Goal: Navigation & Orientation: Find specific page/section

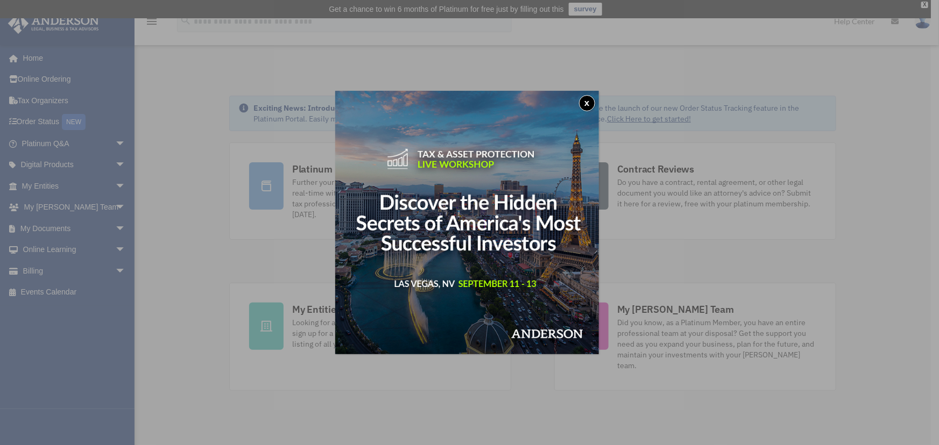
click at [587, 101] on button "x" at bounding box center [587, 103] width 16 height 16
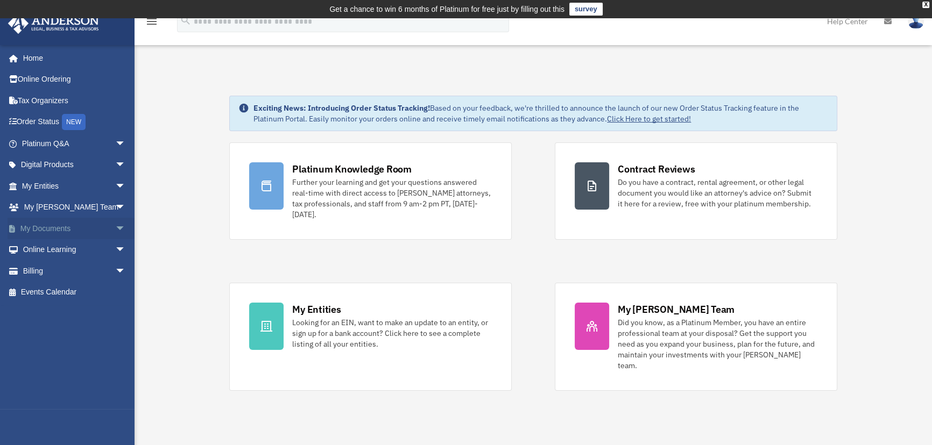
click at [65, 222] on link "My Documents arrow_drop_down" at bounding box center [75, 229] width 134 height 22
click at [117, 225] on span "arrow_drop_down" at bounding box center [126, 229] width 22 height 22
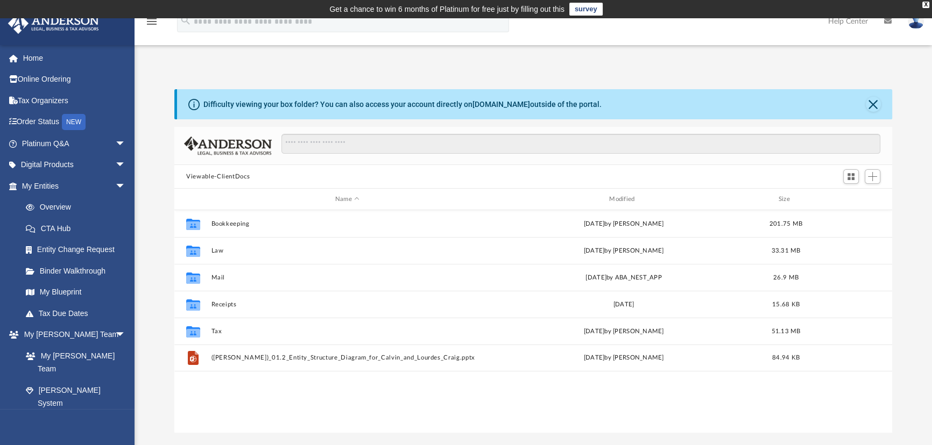
scroll to position [237, 710]
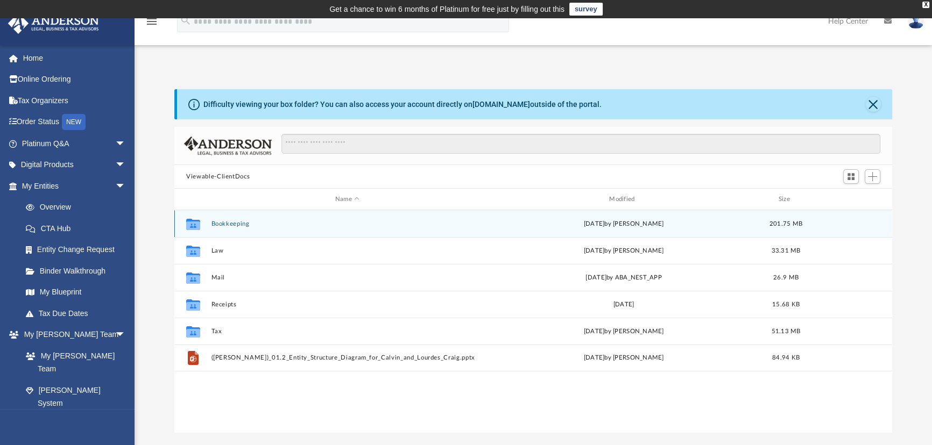
click at [232, 221] on button "Bookkeeping" at bounding box center [347, 224] width 272 height 7
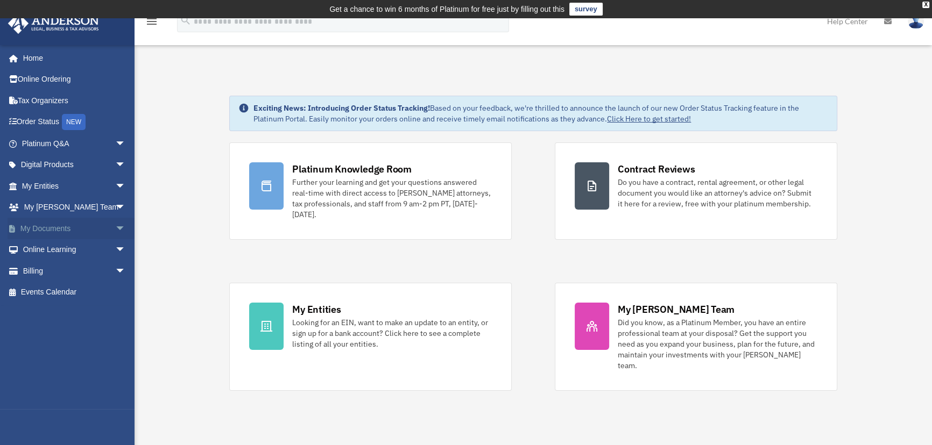
click at [70, 229] on link "My Documents arrow_drop_down" at bounding box center [75, 229] width 134 height 22
click at [115, 227] on span "arrow_drop_down" at bounding box center [126, 229] width 22 height 22
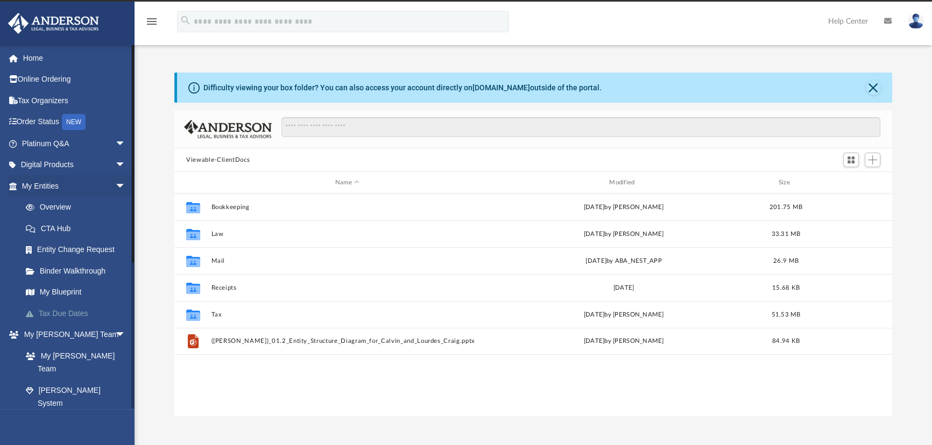
scroll to position [237, 710]
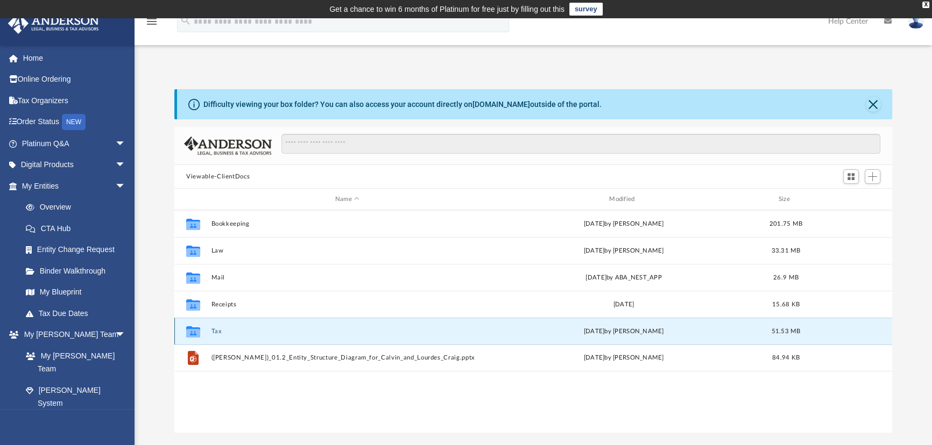
click at [212, 330] on button "Tax" at bounding box center [347, 331] width 272 height 7
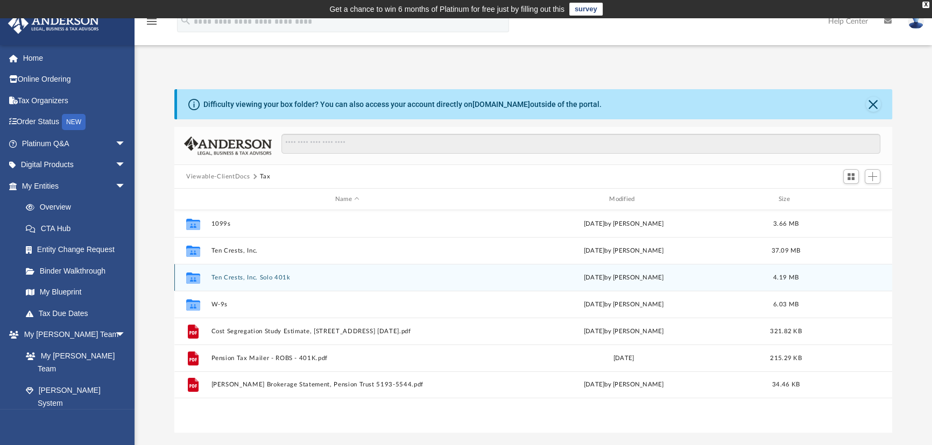
click at [244, 281] on div "Collaborated Folder Ten Crests, Inc. Solo 401k [DATE] by [PERSON_NAME] 4.19 MB" at bounding box center [533, 277] width 718 height 27
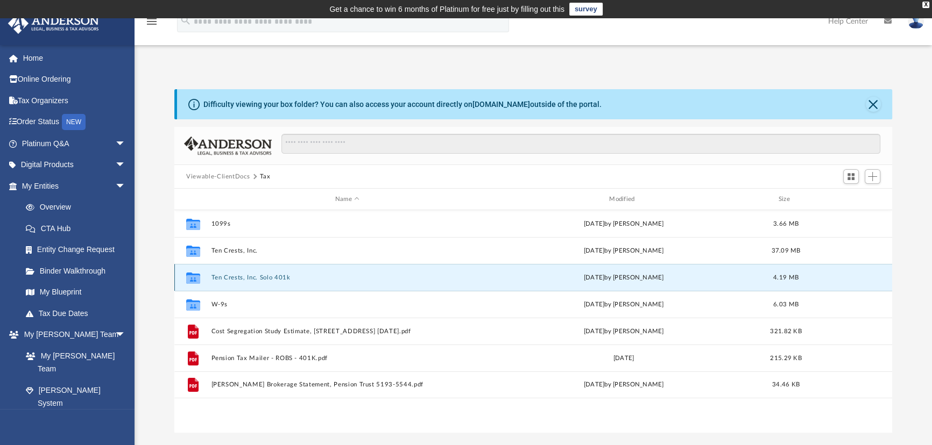
click at [261, 277] on button "Ten Crests, Inc. Solo 401k" at bounding box center [347, 277] width 272 height 7
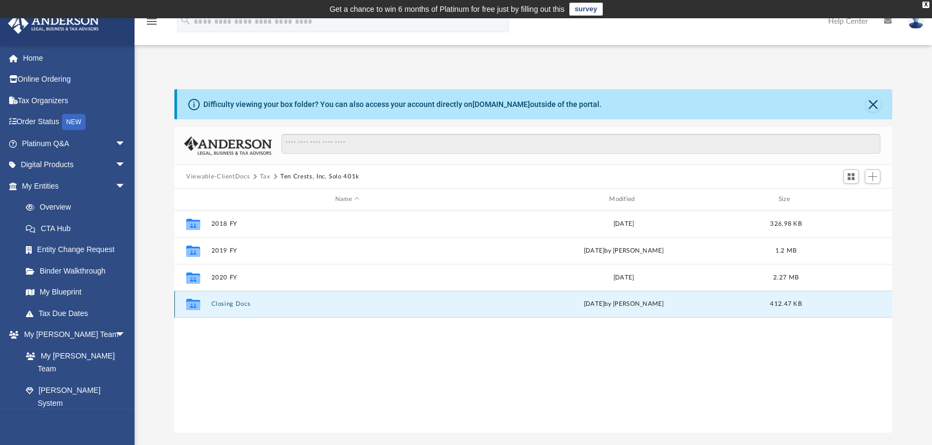
click at [245, 305] on button "Closing Docs" at bounding box center [347, 304] width 272 height 7
